Goal: Task Accomplishment & Management: Manage account settings

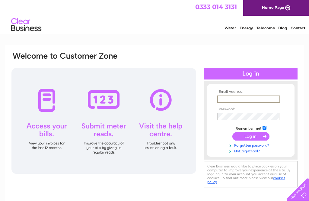
type input "[EMAIL_ADDRESS][DOMAIN_NAME]"
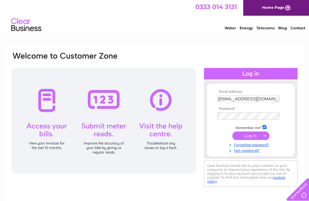
click at [251, 136] on input "submit" at bounding box center [251, 135] width 37 height 8
click at [249, 137] on input "submit" at bounding box center [251, 135] width 37 height 8
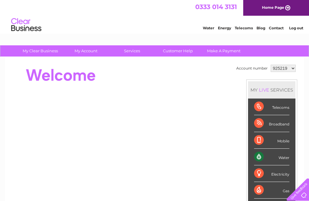
click at [287, 71] on select "925219 1022780" at bounding box center [283, 68] width 25 height 7
select select "1022780"
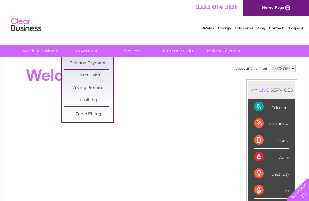
click at [100, 64] on link "Bills and Payments" at bounding box center [89, 63] width 50 height 12
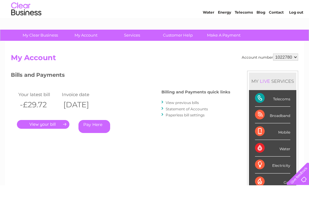
scroll to position [16, 0]
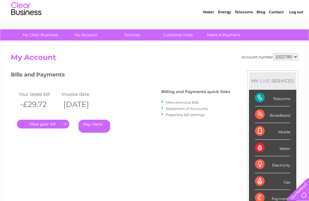
click at [288, 57] on select "925219 1022780" at bounding box center [285, 56] width 25 height 7
select select "925219"
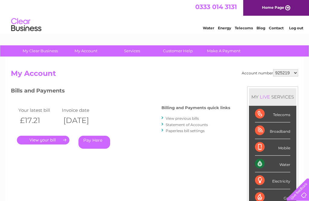
click at [41, 141] on link "." at bounding box center [43, 140] width 53 height 9
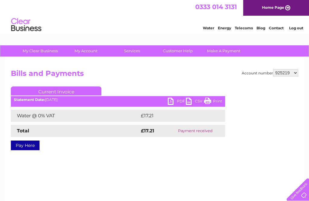
click at [174, 98] on link "PDF" at bounding box center [177, 102] width 18 height 9
